Goal: Task Accomplishment & Management: Manage account settings

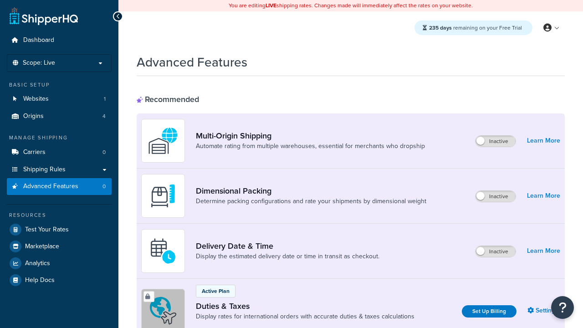
scroll to position [137, 0]
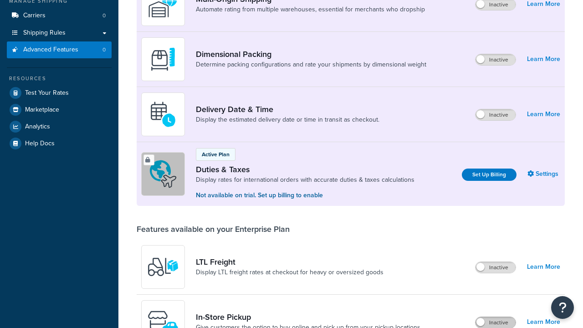
click at [495, 317] on label "Inactive" at bounding box center [495, 322] width 40 height 11
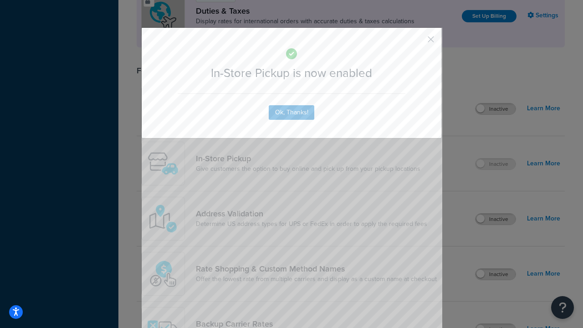
click at [417, 41] on button "button" at bounding box center [417, 42] width 2 height 2
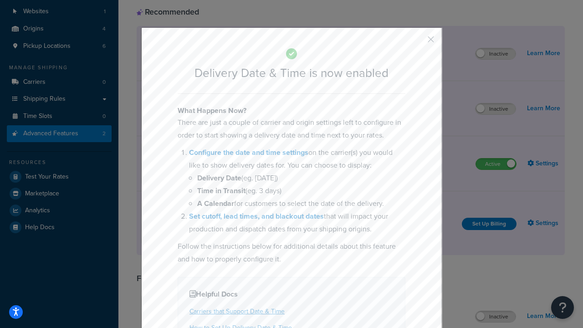
click at [417, 42] on button "button" at bounding box center [417, 42] width 2 height 2
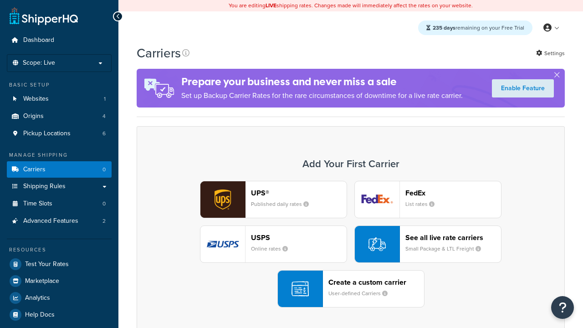
click at [351, 244] on div "UPS® Published daily rates FedEx List rates USPS Online rates See all live rate…" at bounding box center [350, 244] width 409 height 127
click at [351, 289] on div "Create a custom carrier User-defined Carriers" at bounding box center [376, 289] width 96 height 22
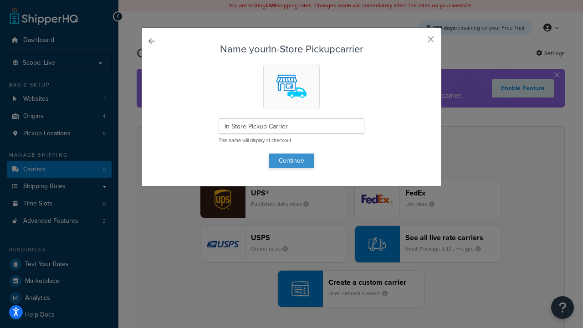
type input "In Store Pickup Carrier"
click at [291, 160] on button "Continue" at bounding box center [292, 160] width 46 height 15
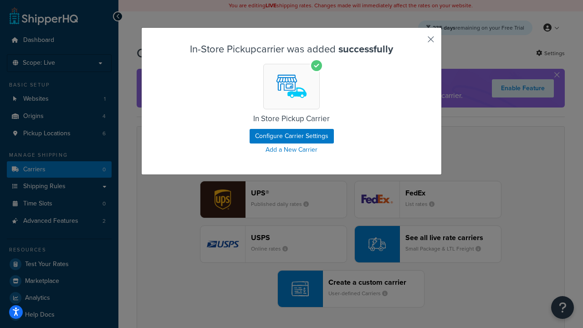
click at [417, 42] on button "button" at bounding box center [417, 42] width 2 height 2
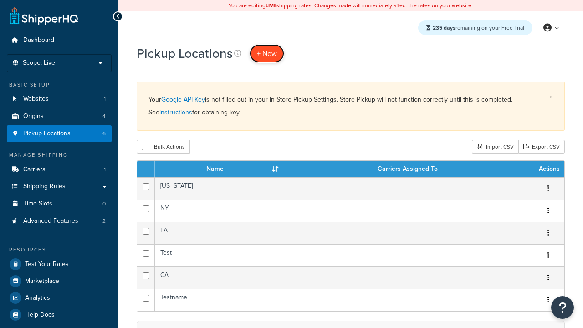
click at [267, 53] on span "+ New" at bounding box center [267, 53] width 20 height 10
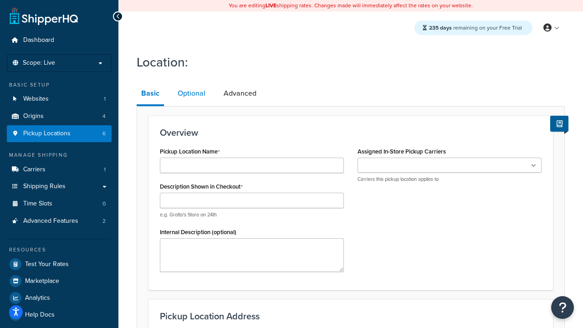
click at [191, 93] on link "Optional" at bounding box center [191, 93] width 37 height 22
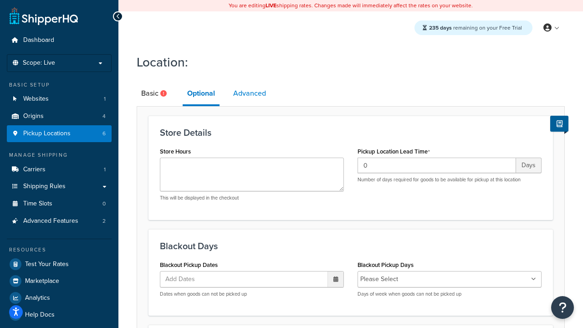
click at [250, 93] on link "Advanced" at bounding box center [250, 93] width 42 height 22
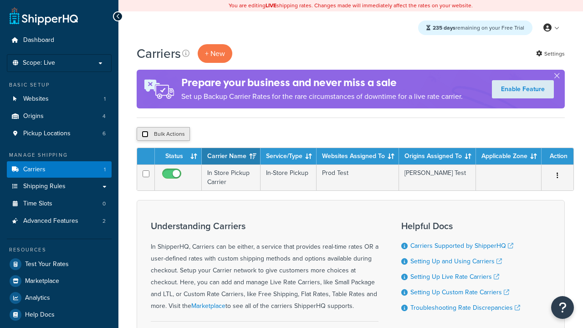
click at [145, 134] on input "checkbox" at bounding box center [145, 134] width 7 height 7
checkbox input "true"
click at [245, 134] on button "Delete" at bounding box center [242, 134] width 31 height 14
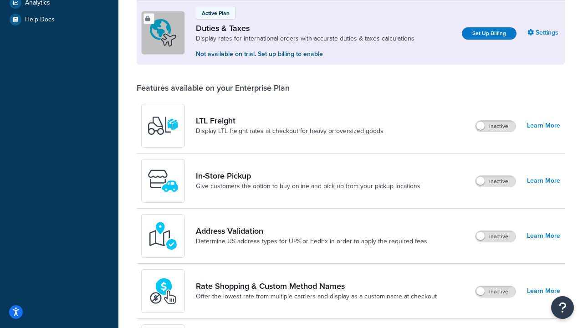
scroll to position [87, 0]
